Goal: Find contact information: Find contact information

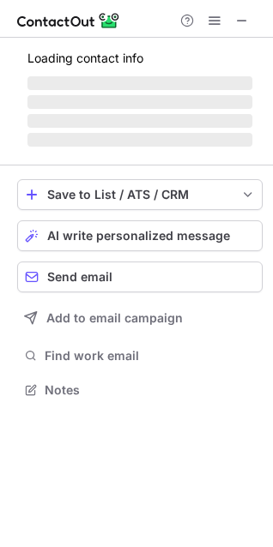
scroll to position [8, 8]
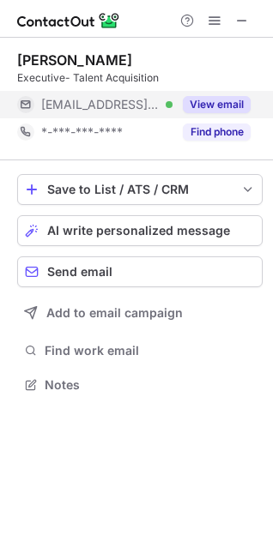
click at [226, 105] on button "View email" at bounding box center [217, 104] width 68 height 17
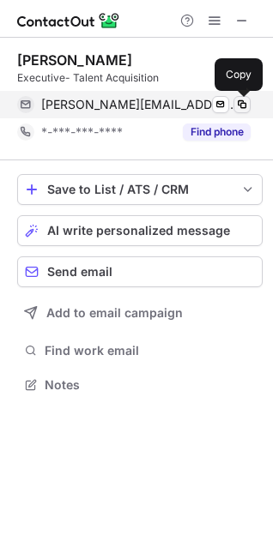
click at [243, 103] on span at bounding box center [242, 105] width 14 height 14
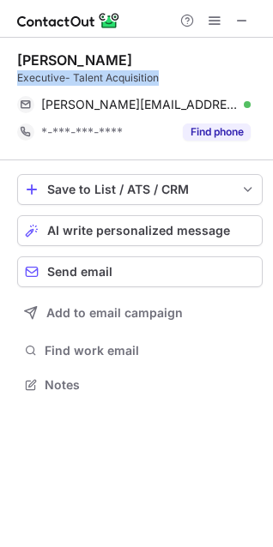
drag, startPoint x: 164, startPoint y: 77, endPoint x: 11, endPoint y: 77, distance: 152.7
click at [11, 77] on div "[PERSON_NAME] Executive- Talent Acquisition [PERSON_NAME][EMAIL_ADDRESS][PERSON…" at bounding box center [136, 224] width 273 height 373
copy div "Executive- Talent Acquisition"
click at [241, 15] on span at bounding box center [242, 21] width 14 height 14
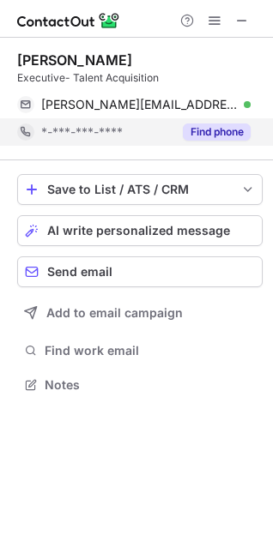
click at [195, 122] on div "Find phone" at bounding box center [211, 131] width 78 height 27
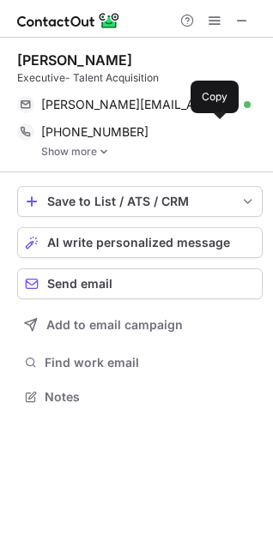
scroll to position [384, 273]
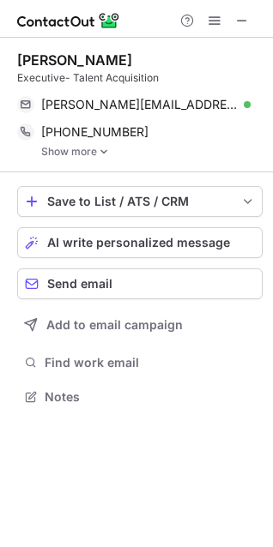
click at [104, 151] on img at bounding box center [104, 152] width 10 height 12
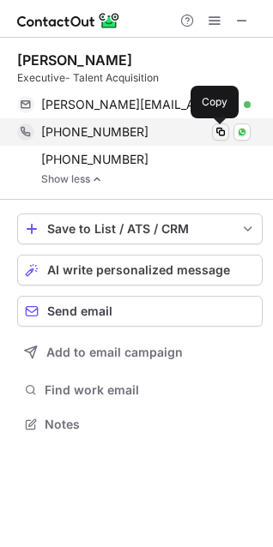
click at [219, 127] on span at bounding box center [221, 132] width 14 height 14
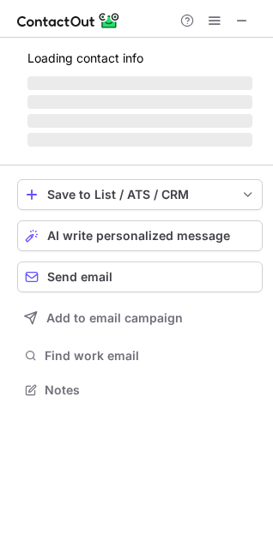
scroll to position [415, 273]
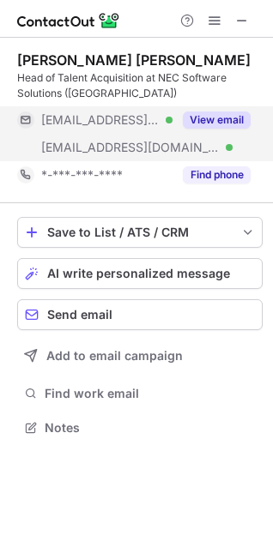
click at [209, 116] on button "View email" at bounding box center [217, 120] width 68 height 17
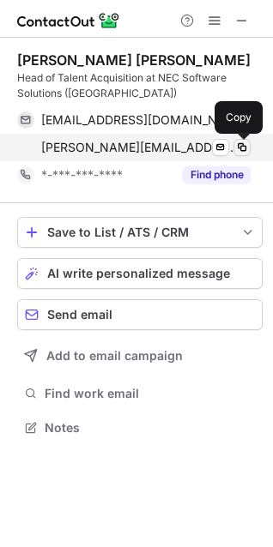
click at [245, 148] on span at bounding box center [242, 148] width 14 height 14
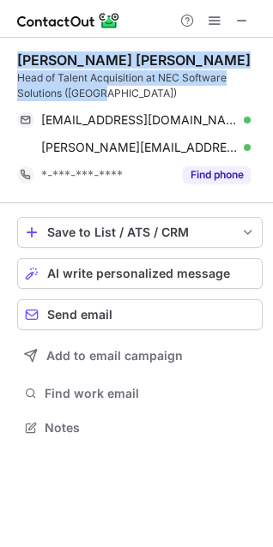
drag, startPoint x: 112, startPoint y: 95, endPoint x: 17, endPoint y: 49, distance: 105.9
click at [17, 49] on div "[PERSON_NAME] [PERSON_NAME] Head of Talent Acquisition at NEC Software Solution…" at bounding box center [139, 121] width 245 height 166
copy div "[PERSON_NAME] [PERSON_NAME] Head of Talent Acquisition at NEC Software Solution…"
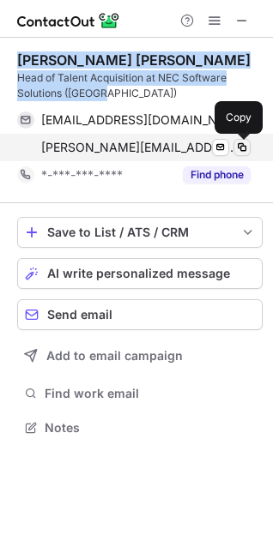
click at [242, 143] on span at bounding box center [242, 148] width 14 height 14
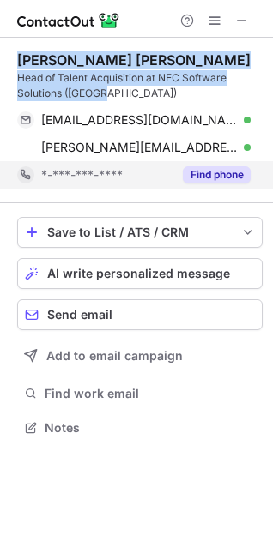
click at [218, 175] on button "Find phone" at bounding box center [217, 174] width 68 height 17
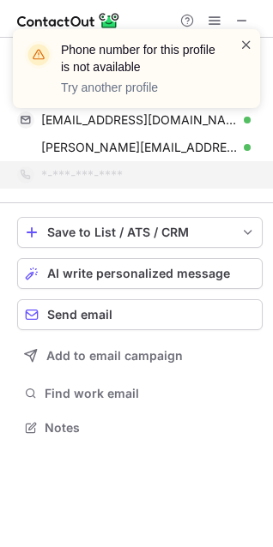
click at [250, 46] on span at bounding box center [246, 44] width 14 height 17
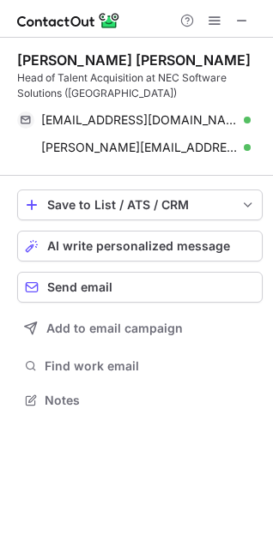
scroll to position [388, 273]
click at [235, 19] on span at bounding box center [242, 21] width 14 height 14
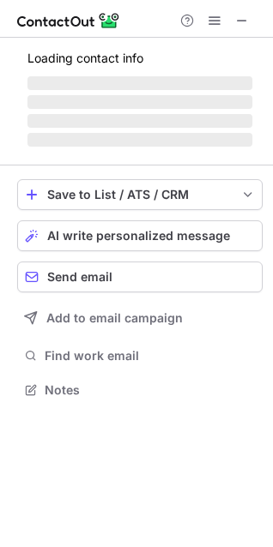
scroll to position [400, 273]
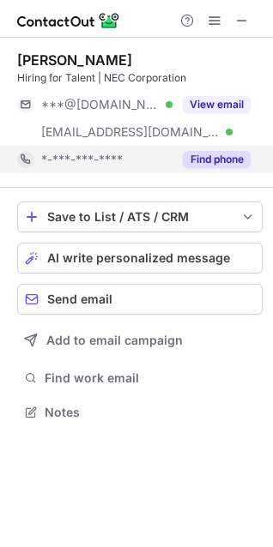
click at [208, 153] on button "Find phone" at bounding box center [217, 159] width 68 height 17
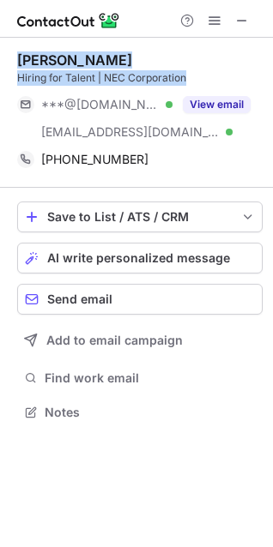
drag, startPoint x: 193, startPoint y: 71, endPoint x: 2, endPoint y: 45, distance: 193.2
click at [2, 45] on div "[PERSON_NAME] Hiring for Talent | NEC Corporation ***@[DOMAIN_NAME] Verified [E…" at bounding box center [136, 238] width 273 height 401
copy div "[PERSON_NAME] Hiring for Talent | NEC Corporation"
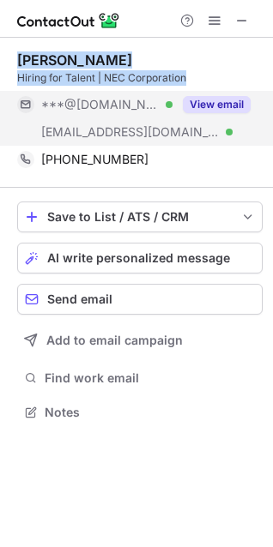
click at [203, 105] on button "View email" at bounding box center [217, 104] width 68 height 17
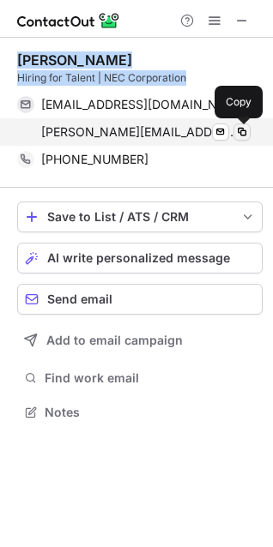
click at [239, 128] on span at bounding box center [242, 132] width 14 height 14
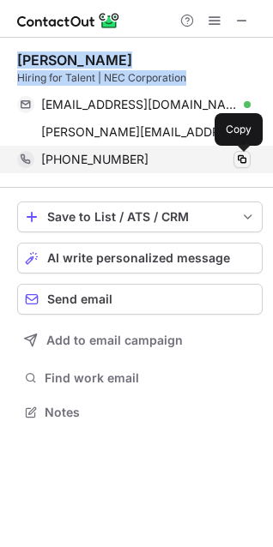
click at [237, 160] on span at bounding box center [242, 160] width 14 height 14
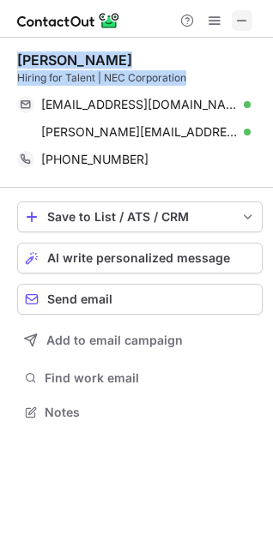
click at [234, 27] on button at bounding box center [242, 20] width 21 height 21
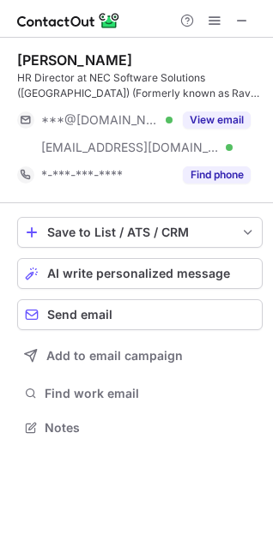
scroll to position [415, 273]
